Goal: Task Accomplishment & Management: Complete application form

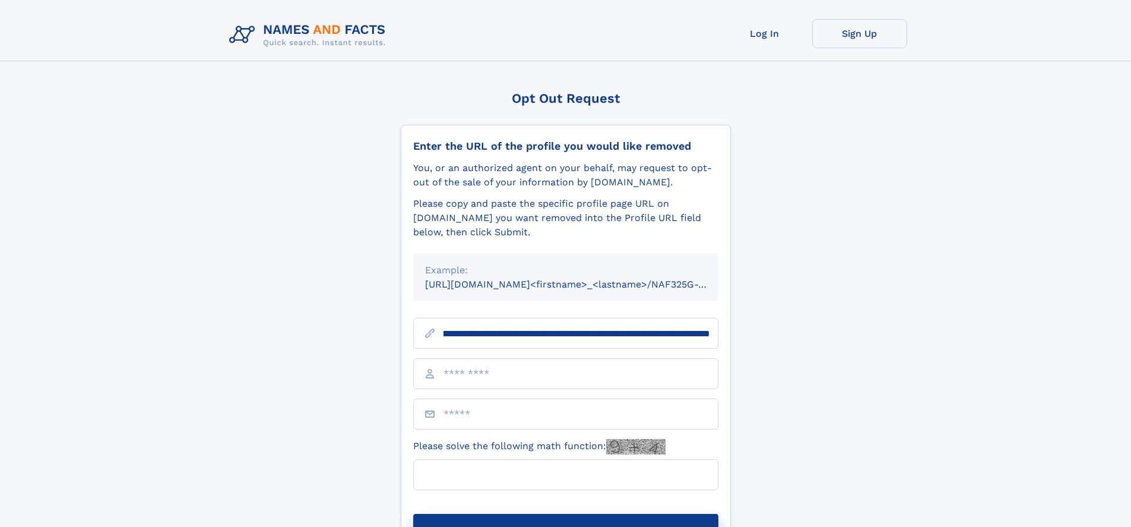
scroll to position [0, 131]
type input "**********"
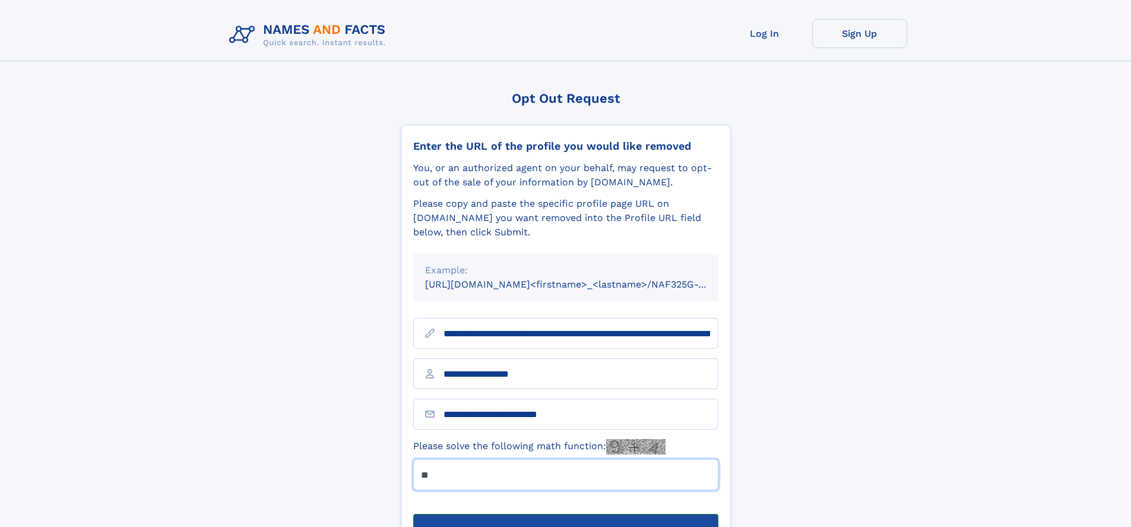
type input "**"
click at [565, 514] on button "Submit Opt Out Request" at bounding box center [565, 533] width 305 height 38
